Goal: Information Seeking & Learning: Learn about a topic

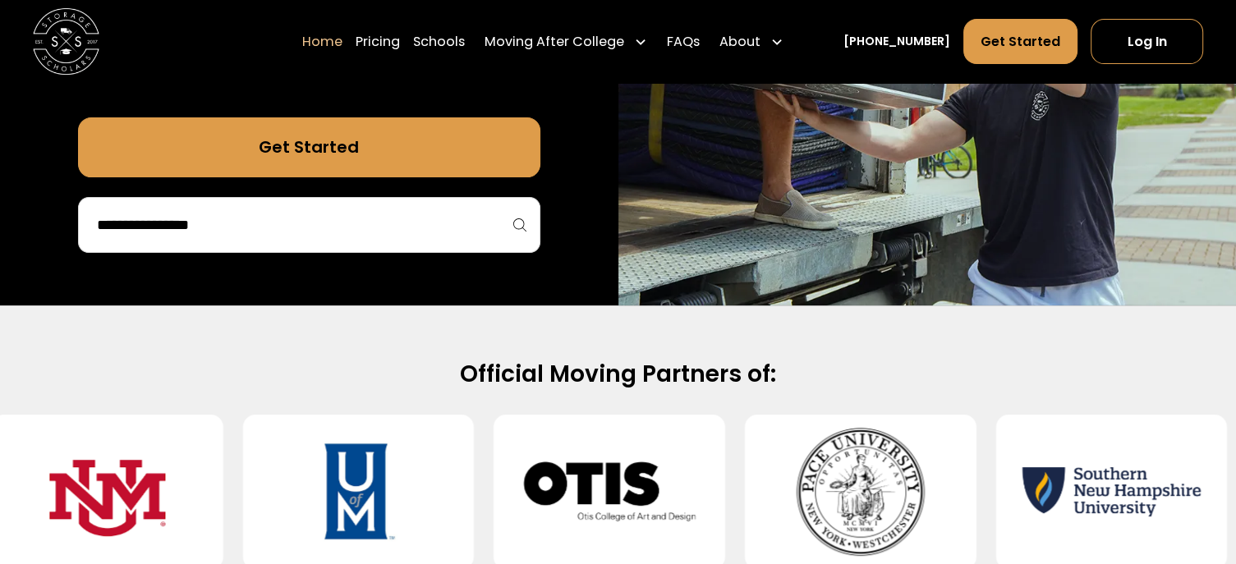
scroll to position [458, 0]
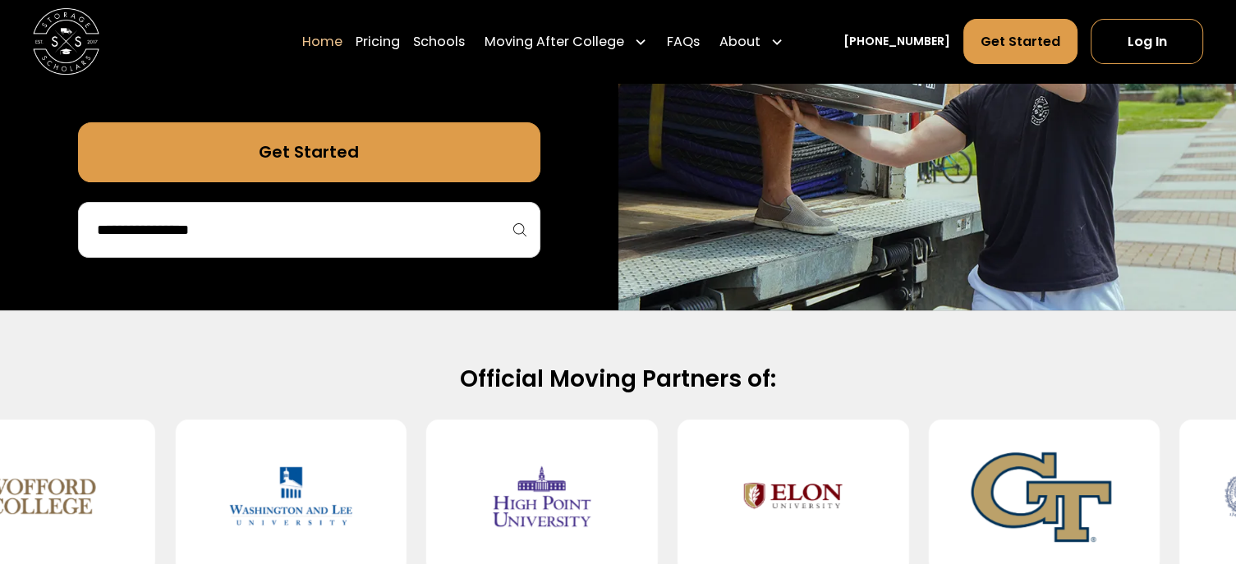
click at [415, 232] on input "search" at bounding box center [309, 230] width 428 height 28
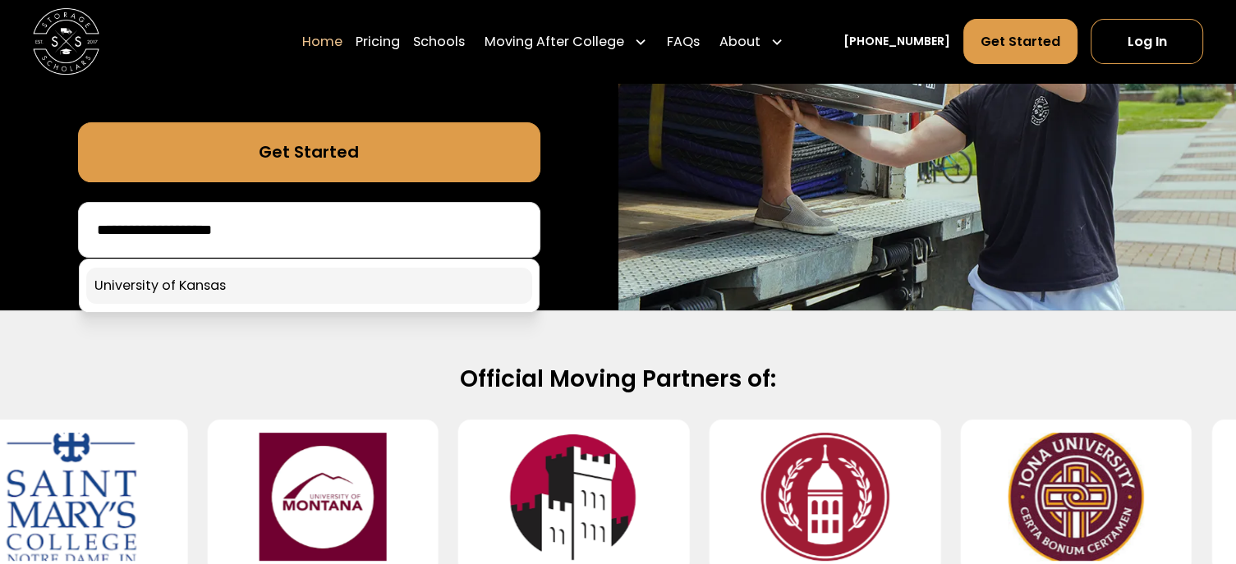
type input "**********"
click at [255, 283] on link at bounding box center [309, 286] width 446 height 36
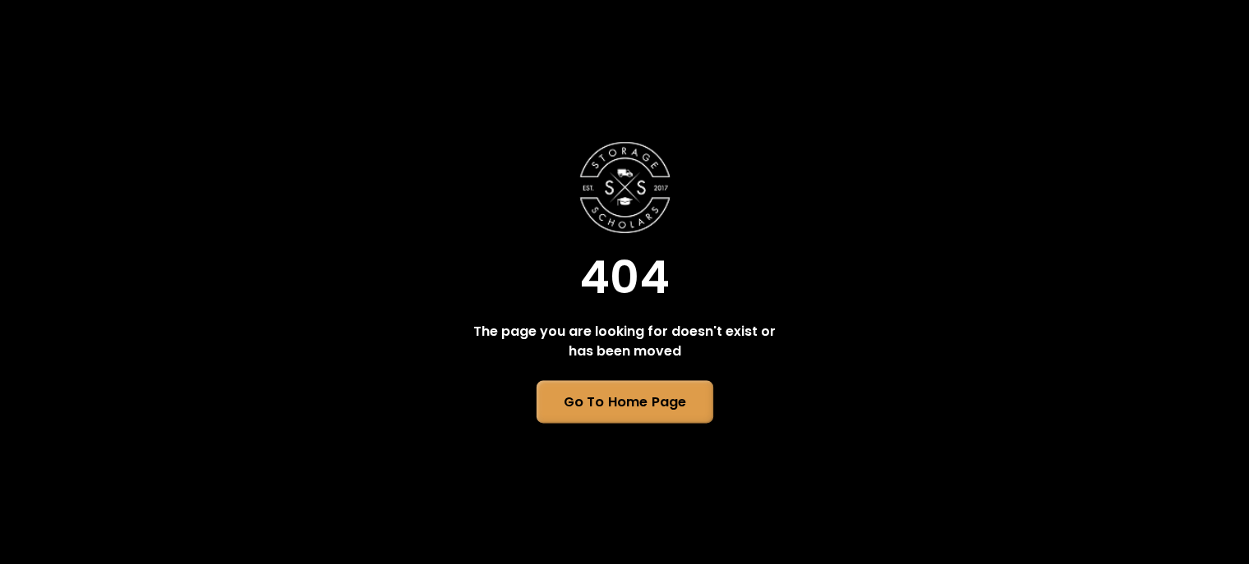
click at [588, 412] on link "Go To Home Page" at bounding box center [624, 402] width 177 height 43
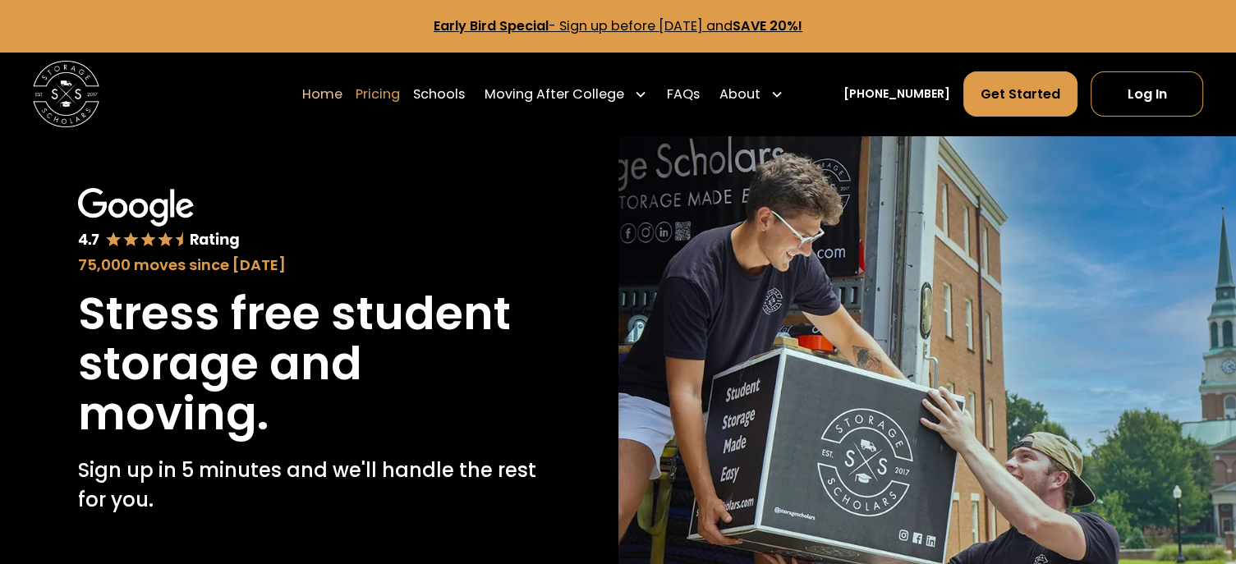
click at [399, 93] on link "Pricing" at bounding box center [378, 94] width 44 height 46
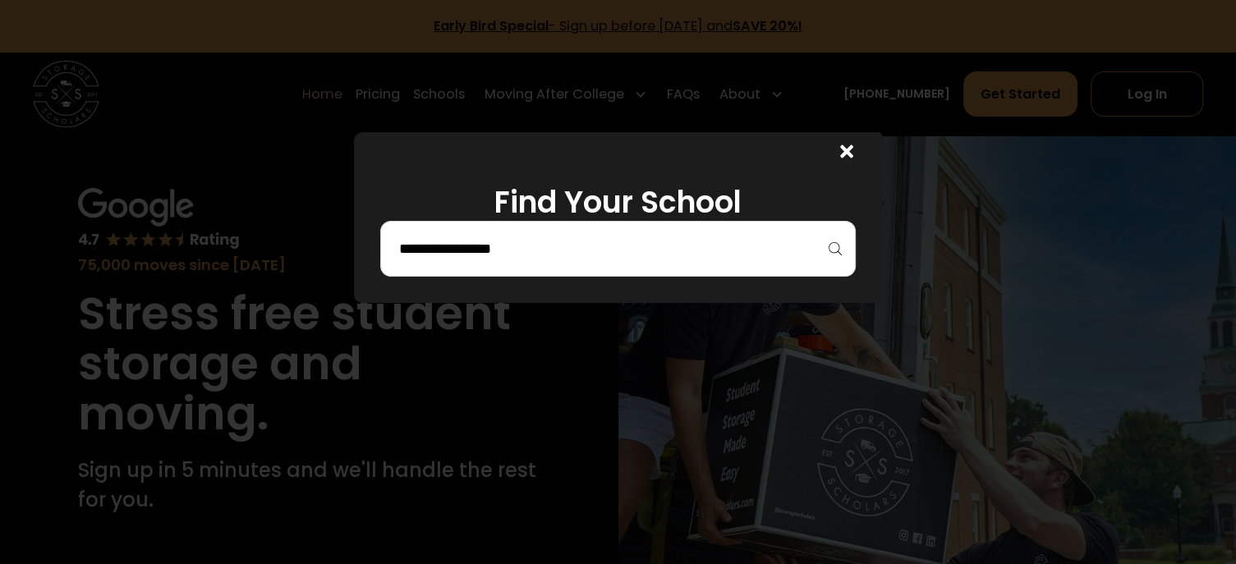
click at [480, 243] on input "search" at bounding box center [618, 249] width 441 height 28
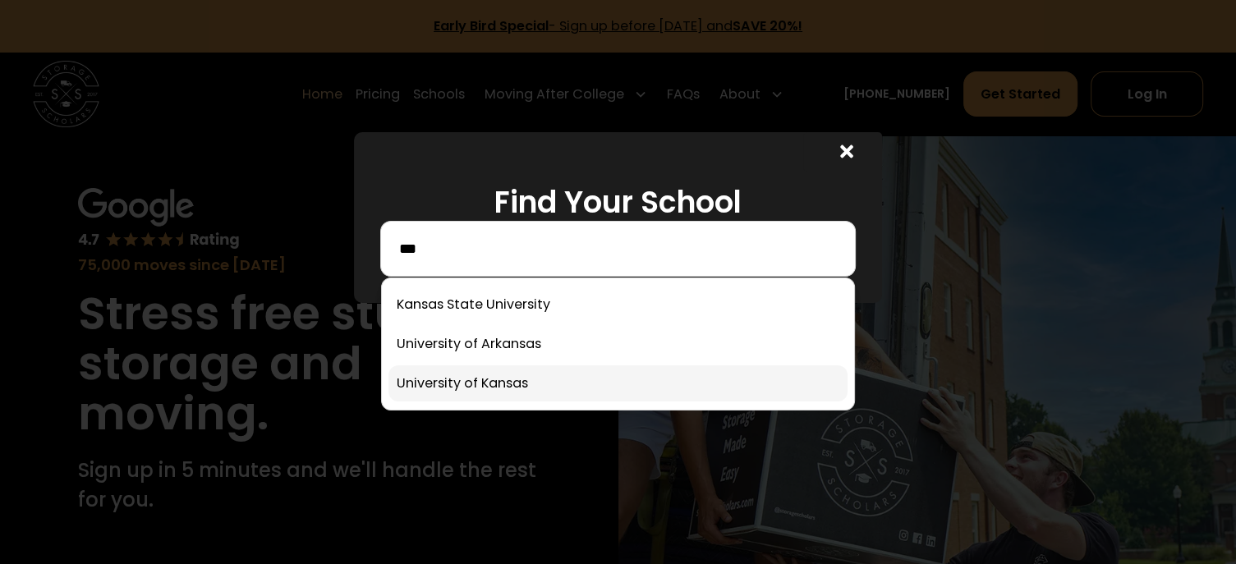
type input "***"
click at [491, 380] on link at bounding box center [618, 384] width 459 height 36
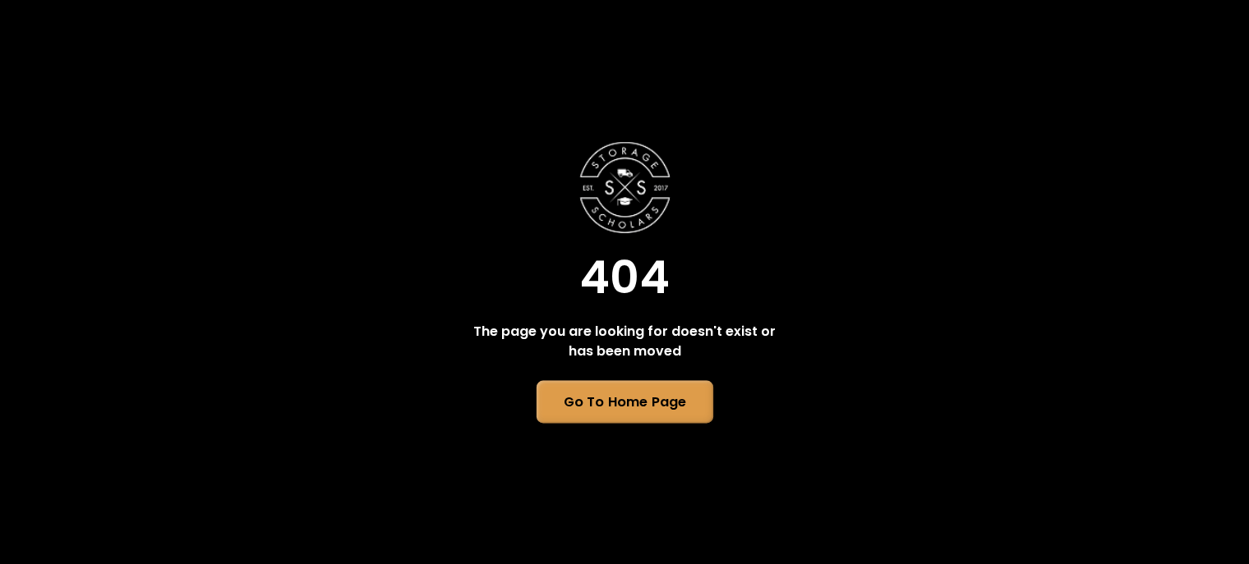
click at [569, 402] on link "Go To Home Page" at bounding box center [624, 402] width 177 height 43
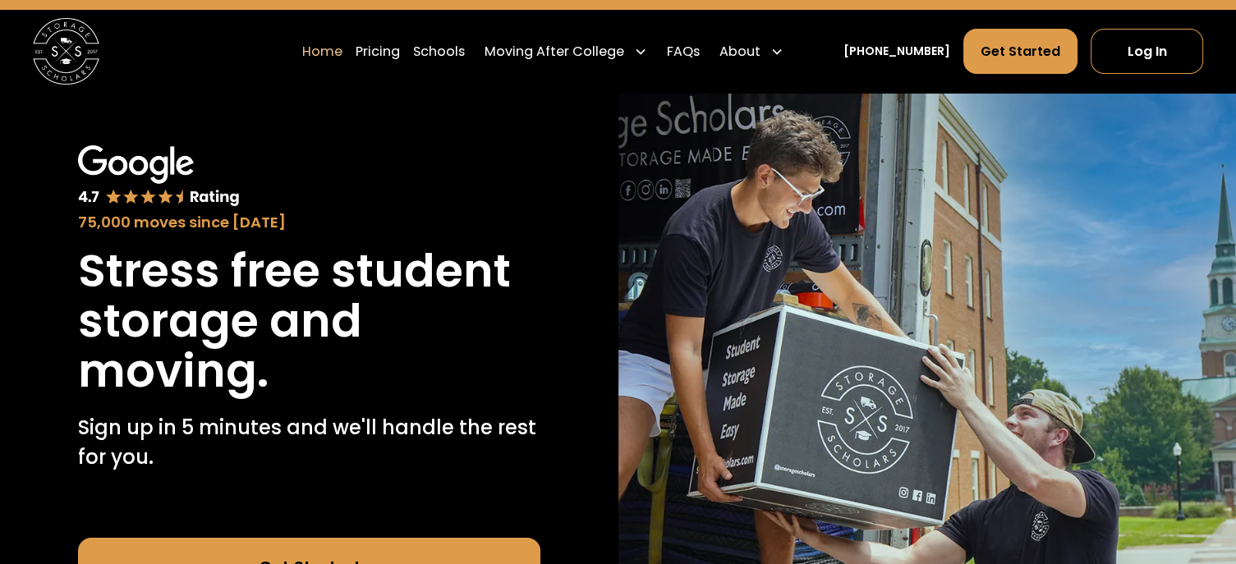
scroll to position [44, 0]
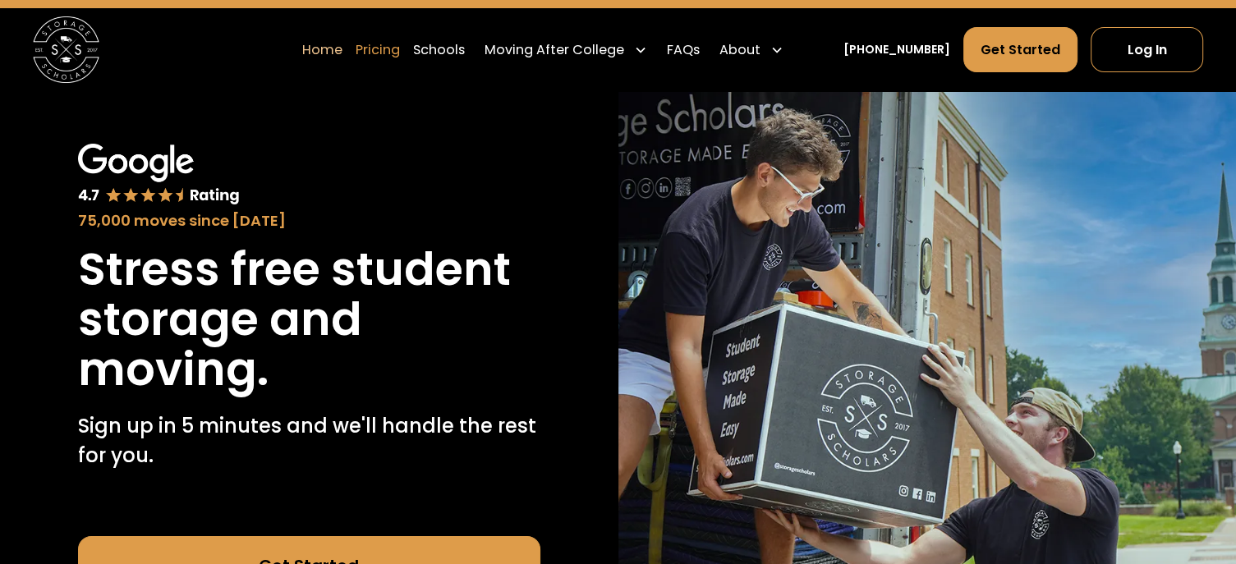
click at [399, 53] on link "Pricing" at bounding box center [378, 49] width 44 height 46
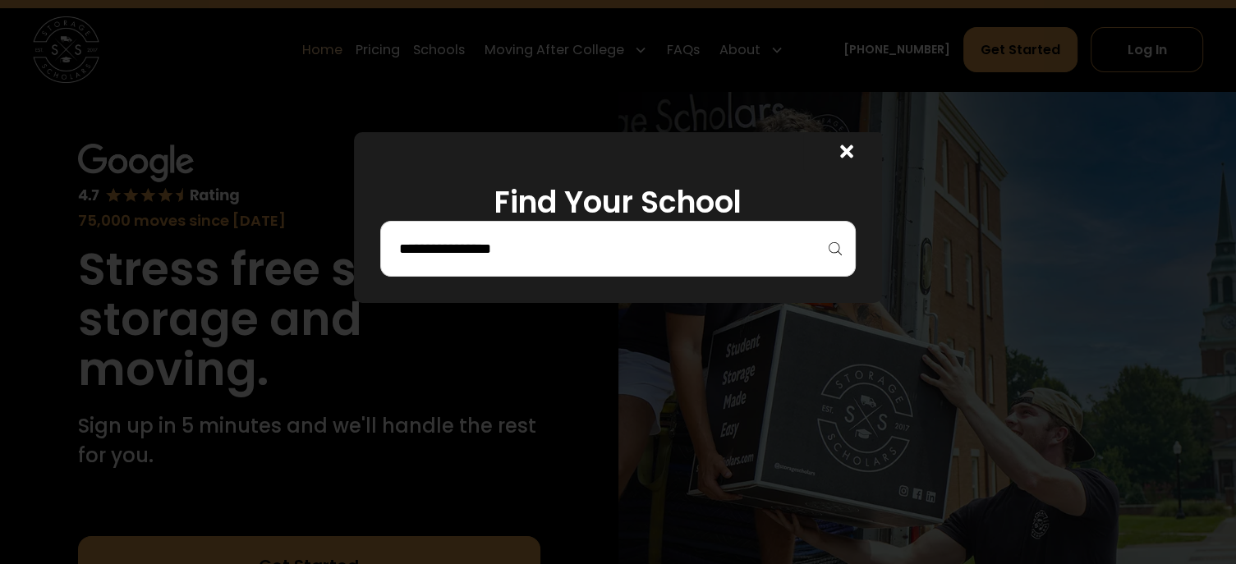
click at [845, 150] on div at bounding box center [843, 151] width 80 height 39
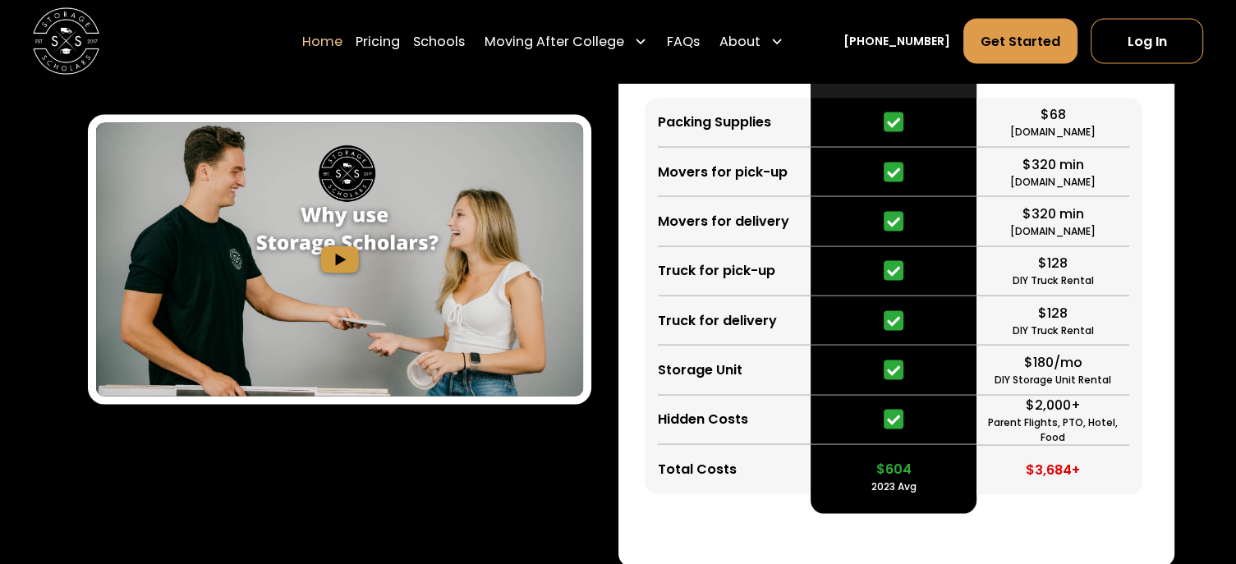
scroll to position [3178, 0]
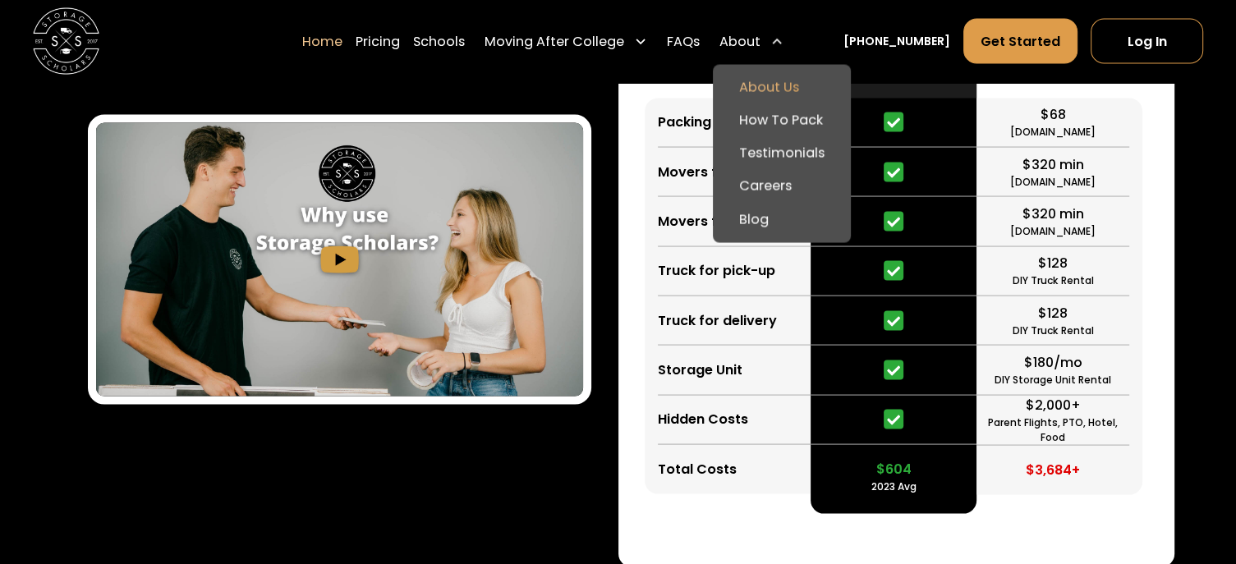
click at [794, 86] on link "About Us" at bounding box center [782, 87] width 125 height 33
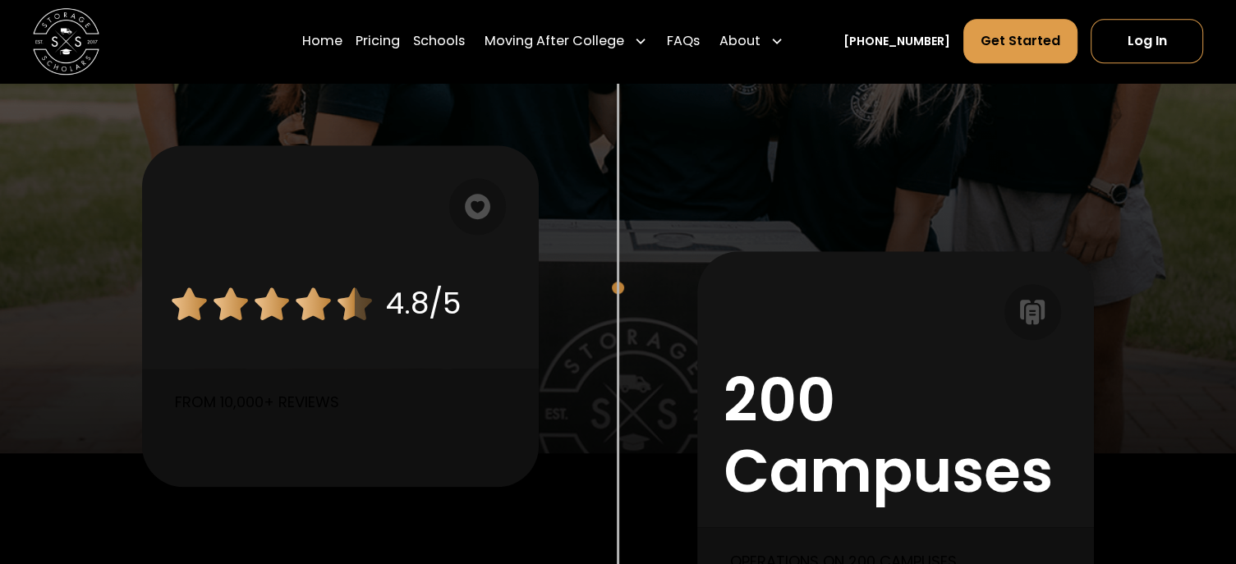
scroll to position [1453, 0]
